Goal: Transaction & Acquisition: Purchase product/service

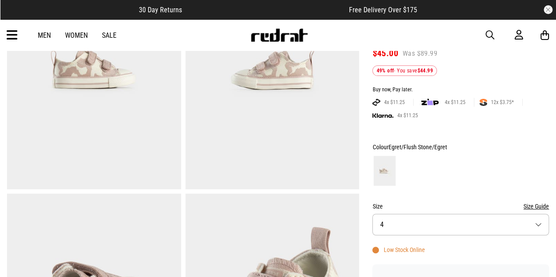
click at [537, 222] on button "Size 4" at bounding box center [460, 225] width 177 height 22
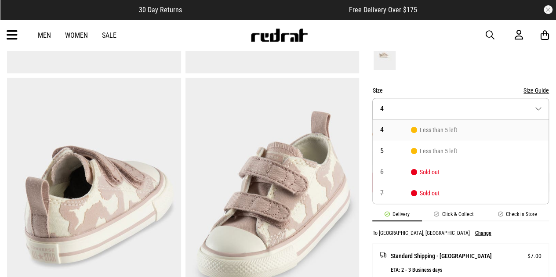
scroll to position [262, 0]
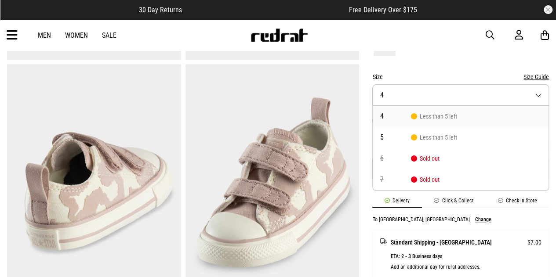
click at [162, 156] on img at bounding box center [94, 184] width 174 height 240
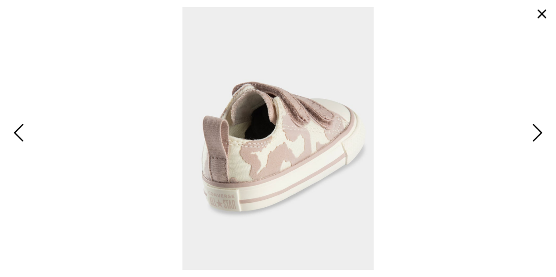
click at [536, 16] on button "button" at bounding box center [542, 14] width 21 height 21
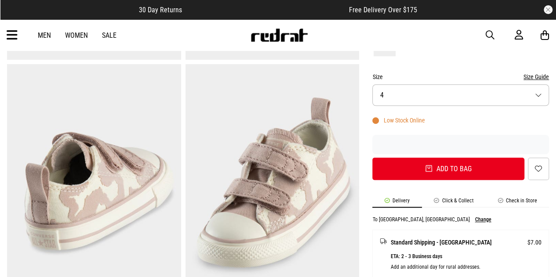
click at [268, 39] on img at bounding box center [279, 35] width 58 height 13
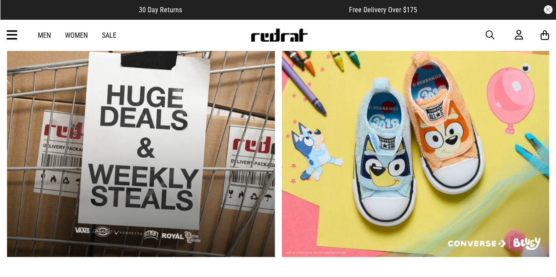
scroll to position [396, 0]
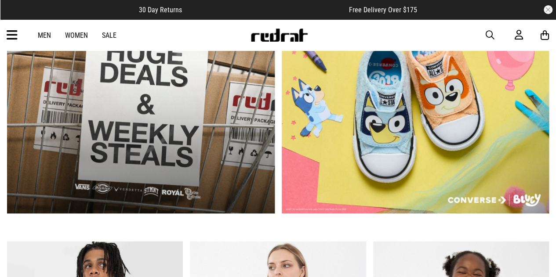
click at [448, 127] on link "2 / 2" at bounding box center [416, 104] width 268 height 222
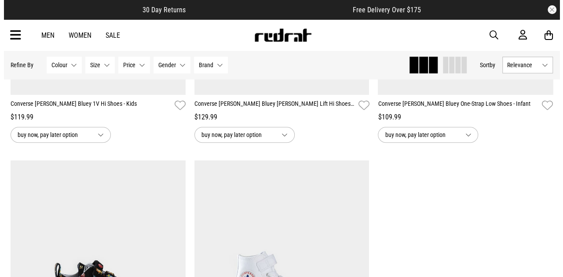
scroll to position [132, 0]
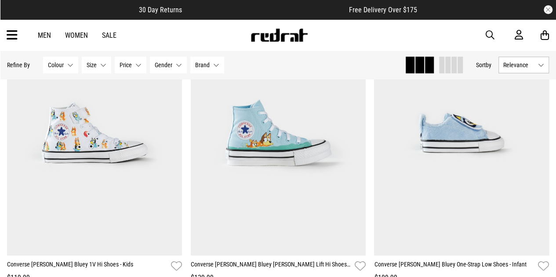
click at [19, 33] on div "Men Women Sale Sign in New Back Footwear Back Mens Back Womens Back Youth & Kid…" at bounding box center [278, 35] width 556 height 32
click at [11, 36] on icon at bounding box center [12, 35] width 11 height 15
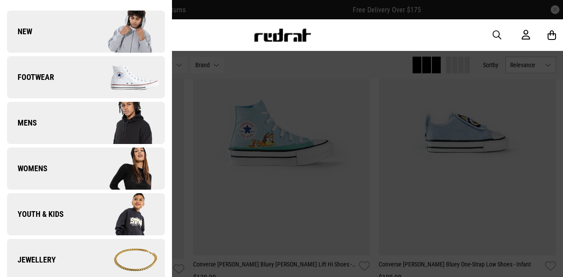
scroll to position [88, 0]
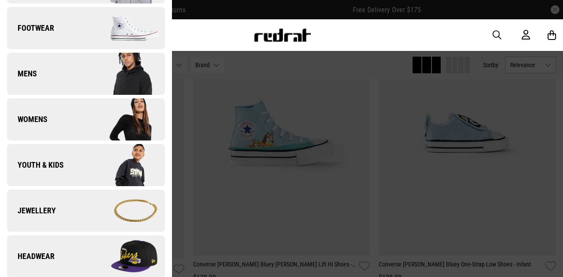
click at [66, 169] on link "Youth & Kids" at bounding box center [86, 165] width 158 height 42
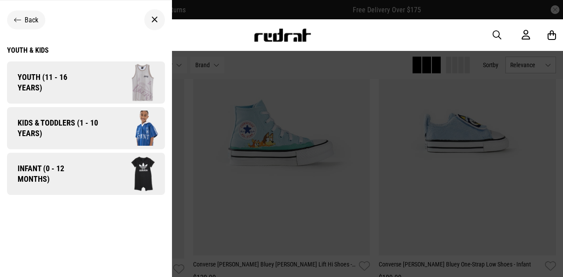
click at [88, 123] on span "Kids & Toddlers (1 - 10 years)" at bounding box center [54, 128] width 95 height 21
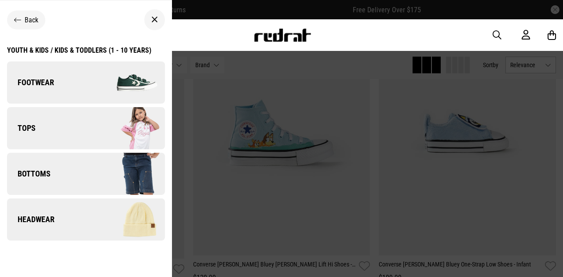
click at [86, 91] on img at bounding box center [125, 83] width 79 height 44
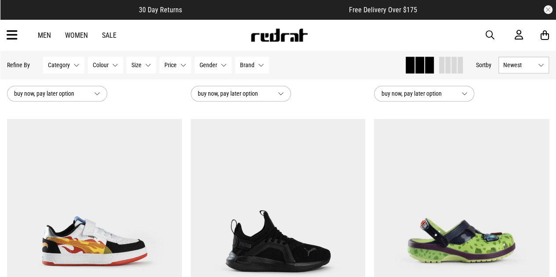
scroll to position [748, 0]
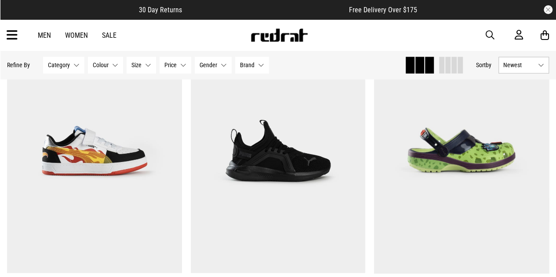
click at [538, 64] on button "Newest" at bounding box center [524, 65] width 51 height 17
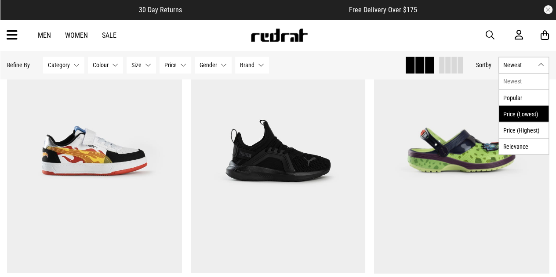
click at [526, 110] on li "Price (Lowest)" at bounding box center [524, 114] width 50 height 16
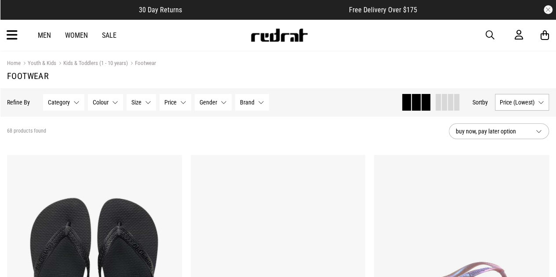
click at [140, 103] on button "Size None selected" at bounding box center [141, 102] width 29 height 17
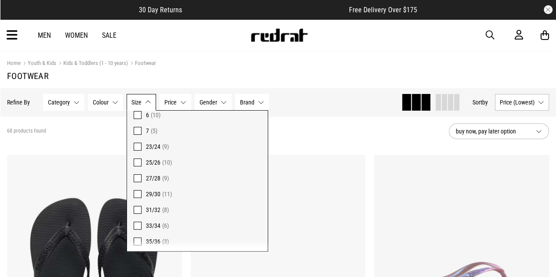
scroll to position [132, 0]
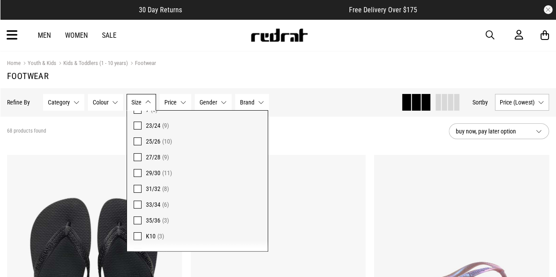
click at [313, 143] on section "68 products found buy now, pay later option" at bounding box center [278, 132] width 556 height 30
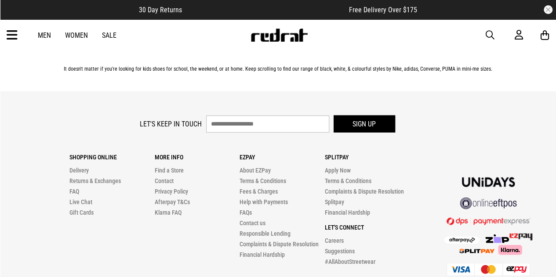
scroll to position [2550, 0]
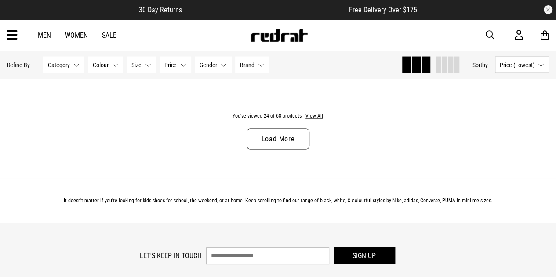
click at [279, 139] on link "Load More" at bounding box center [278, 139] width 62 height 21
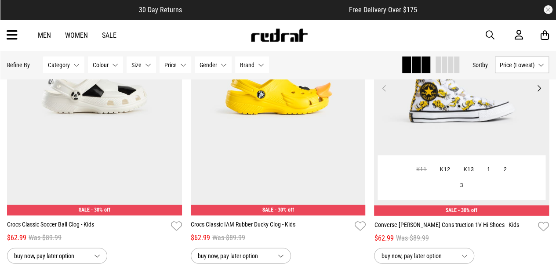
scroll to position [2682, 0]
